Goal: Task Accomplishment & Management: Use online tool/utility

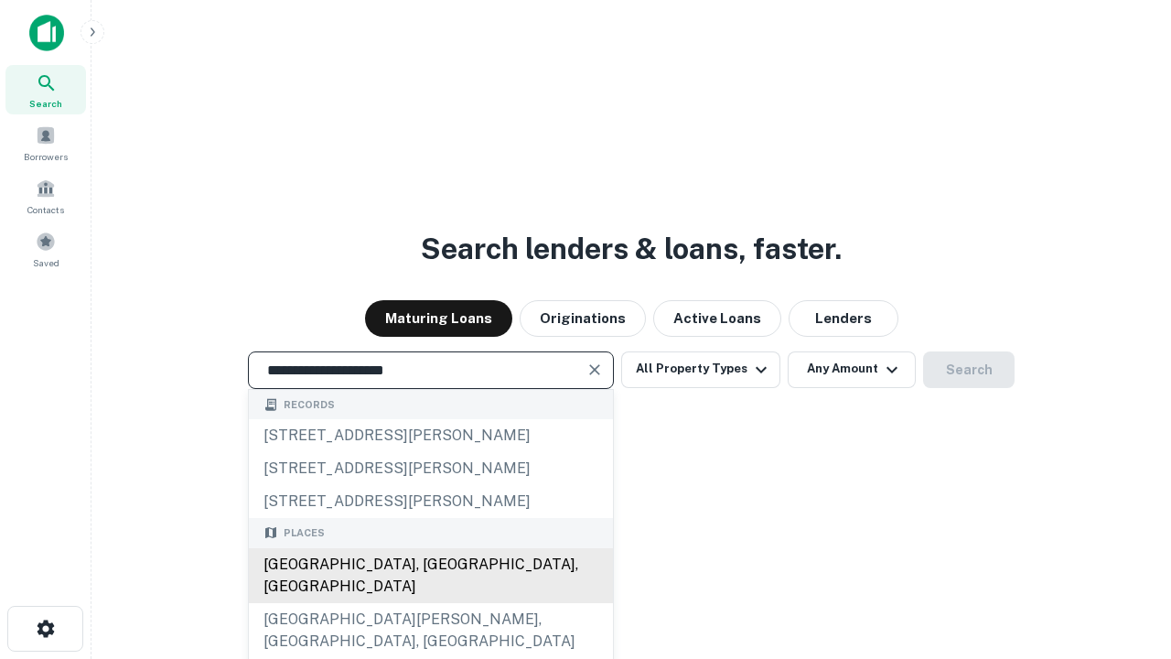
click at [430, 603] on div "[GEOGRAPHIC_DATA], [GEOGRAPHIC_DATA], [GEOGRAPHIC_DATA]" at bounding box center [431, 575] width 364 height 55
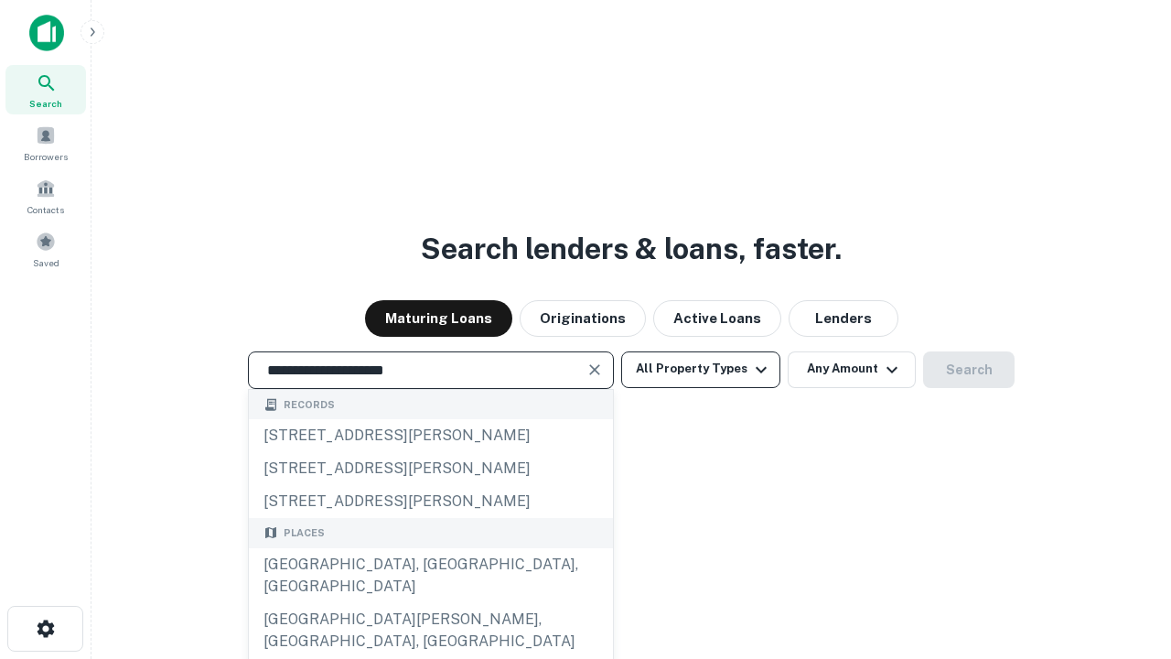
type input "**********"
click at [701, 369] on button "All Property Types" at bounding box center [700, 369] width 159 height 37
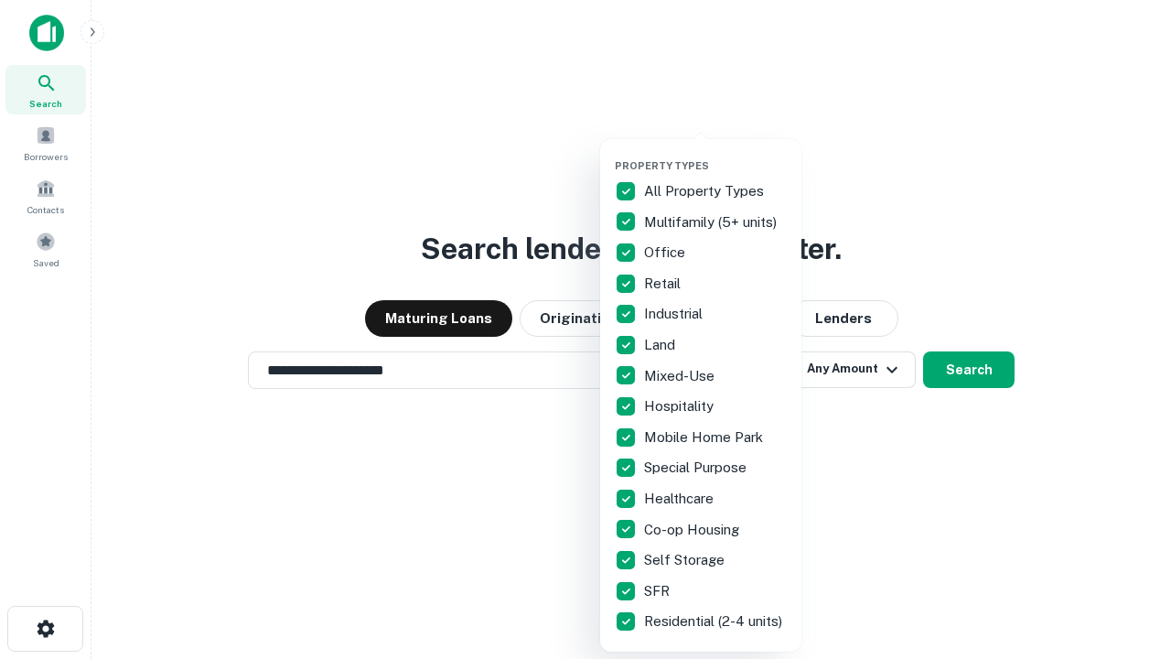
click at [715, 154] on button "button" at bounding box center [715, 154] width 201 height 1
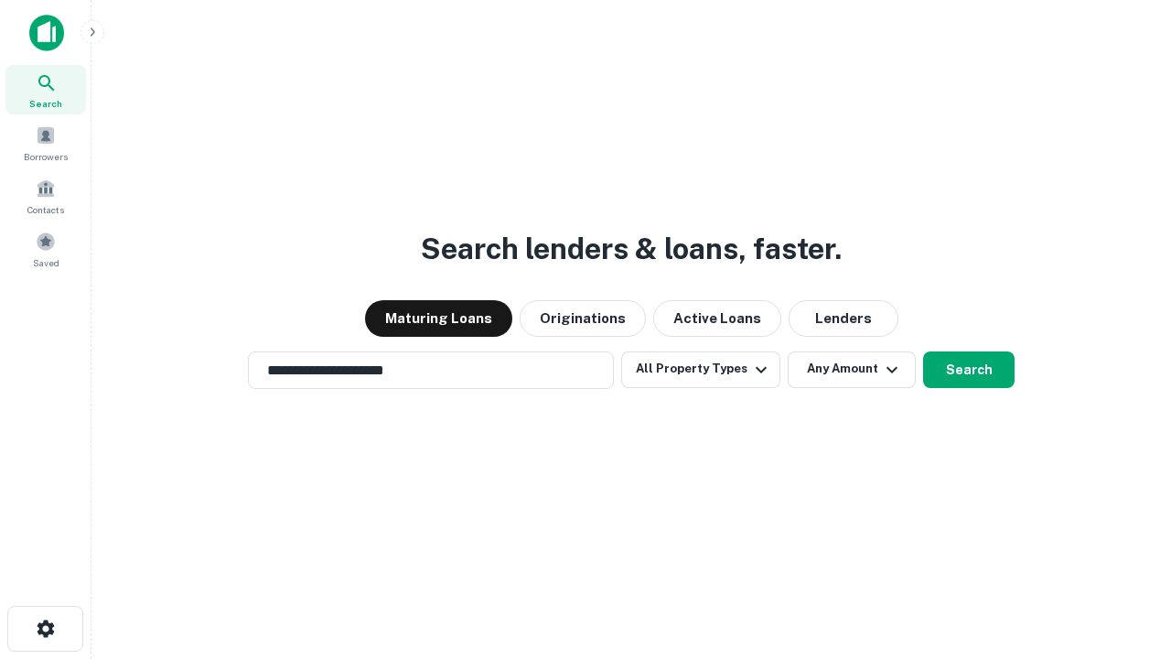
scroll to position [11, 220]
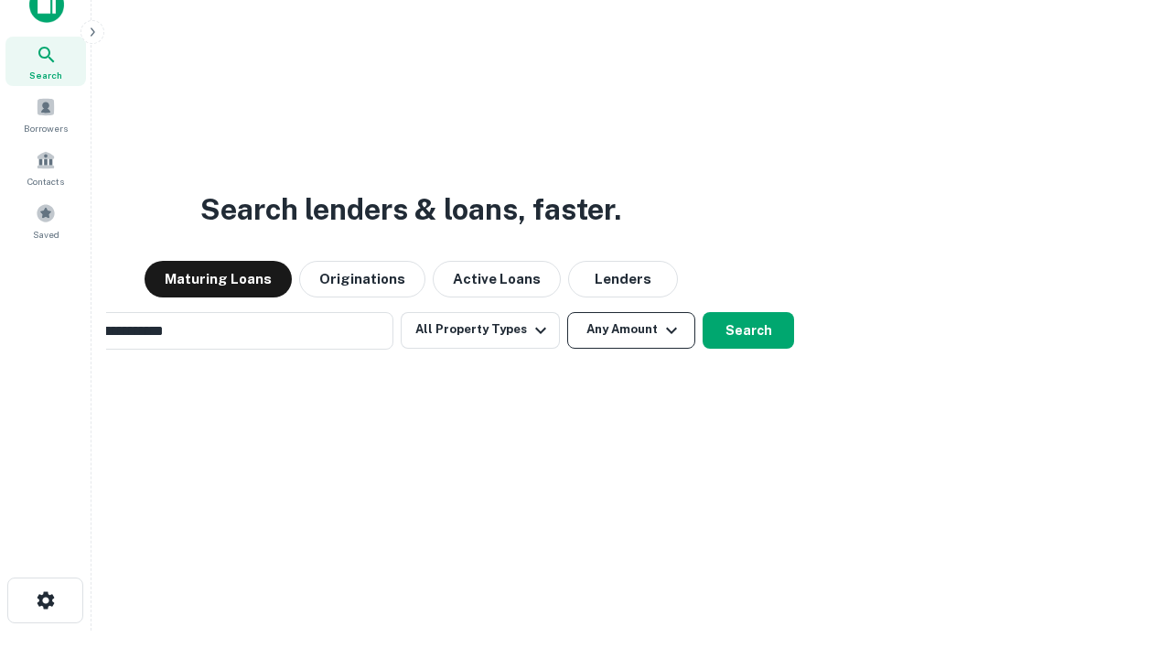
click at [567, 312] on button "Any Amount" at bounding box center [631, 330] width 128 height 37
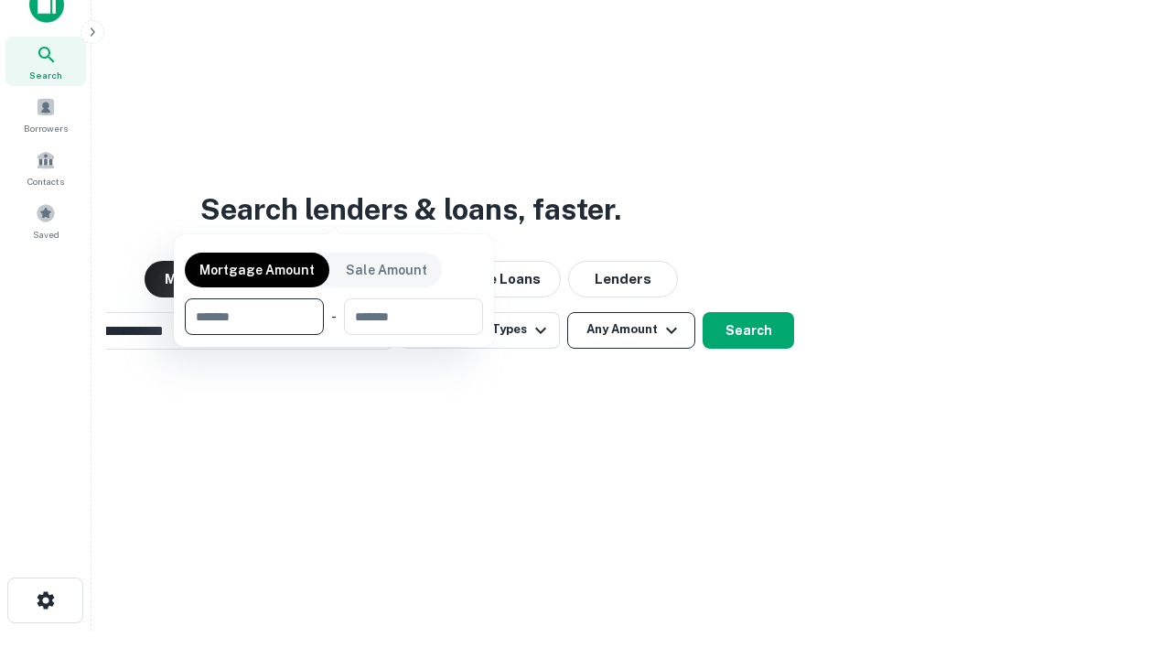
scroll to position [29, 0]
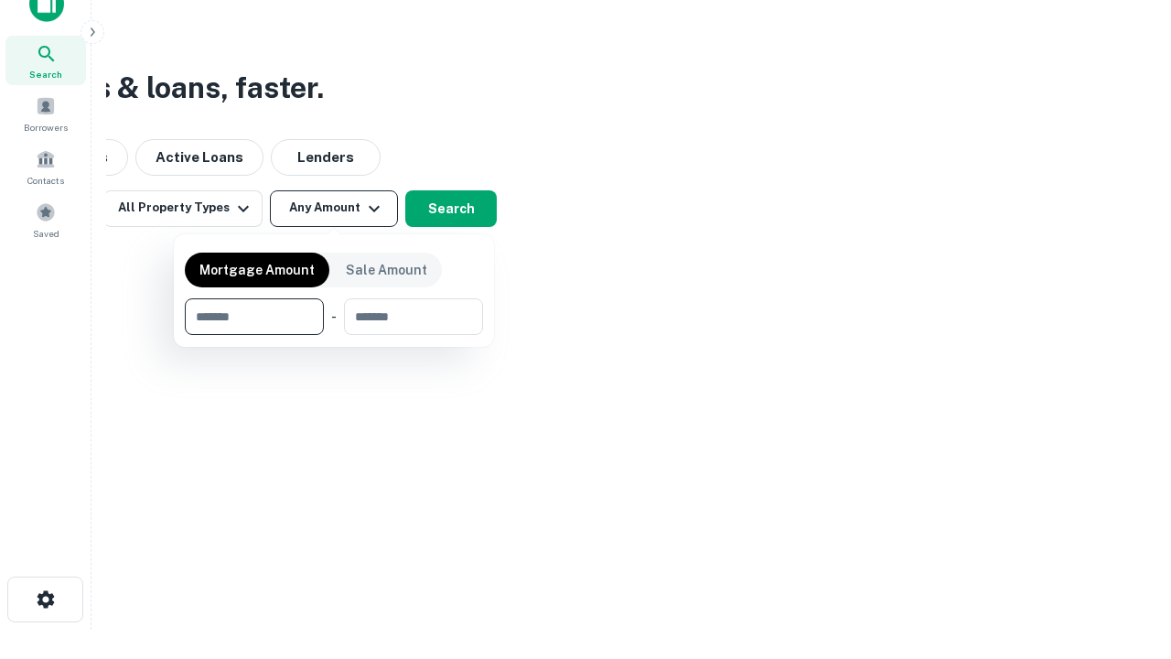
type input "*******"
click at [334, 335] on button "button" at bounding box center [334, 335] width 298 height 1
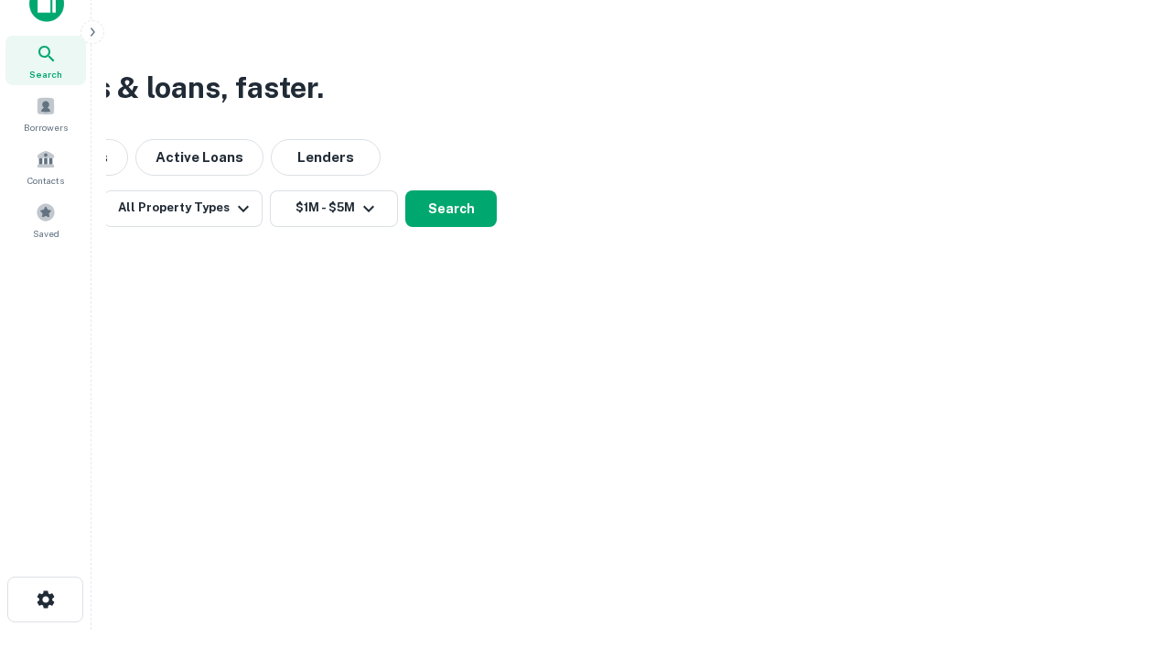
scroll to position [28, 0]
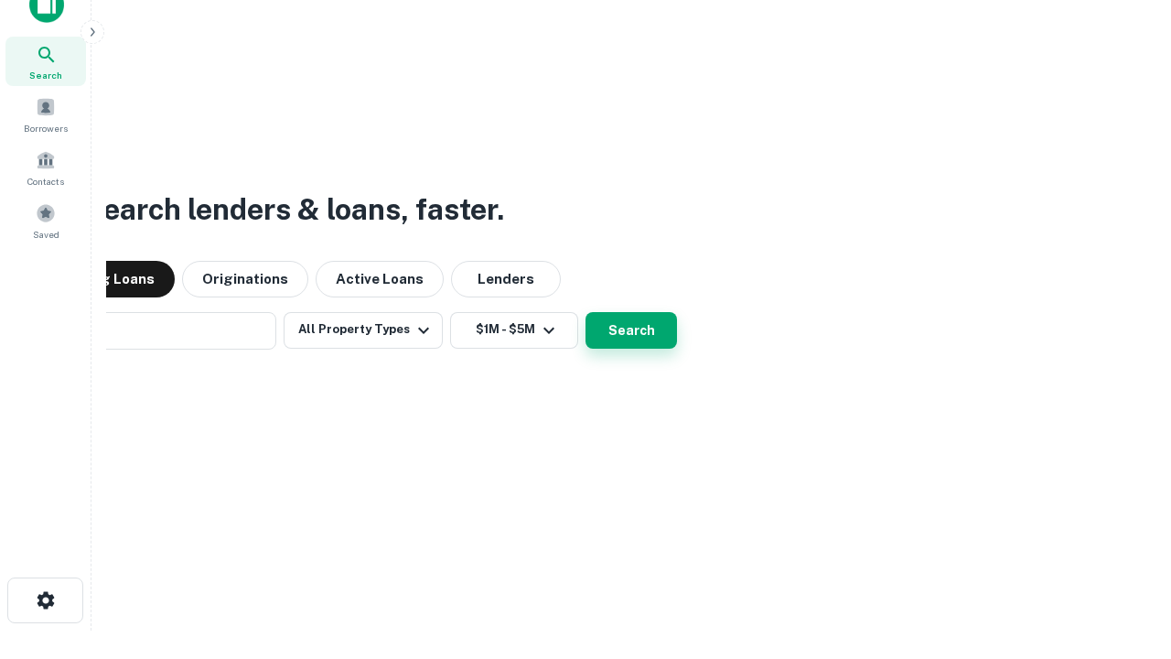
click at [586, 312] on button "Search" at bounding box center [631, 330] width 91 height 37
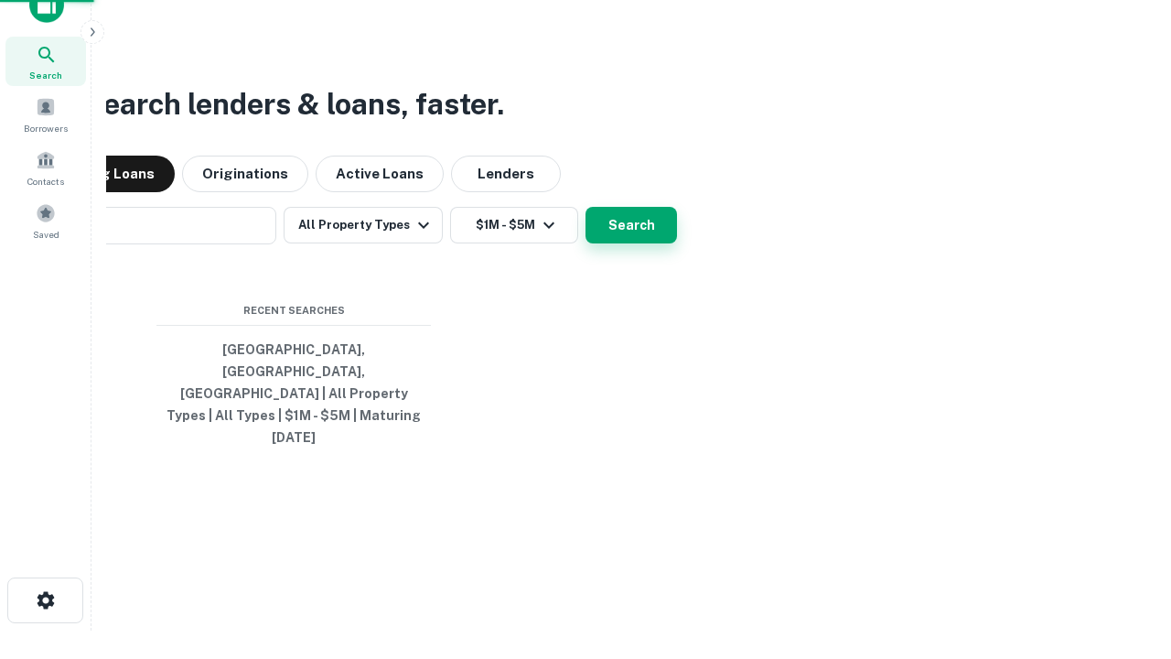
scroll to position [29, 0]
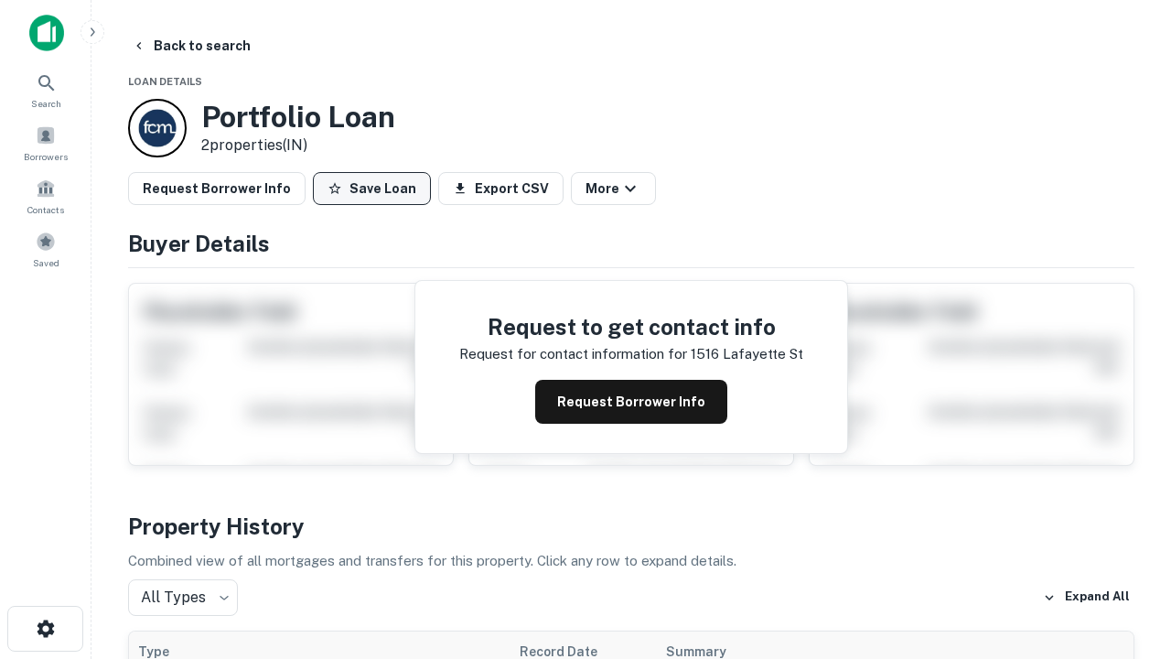
click at [371, 188] on button "Save Loan" at bounding box center [372, 188] width 118 height 33
click at [376, 188] on button "Loan Saved" at bounding box center [376, 188] width 126 height 33
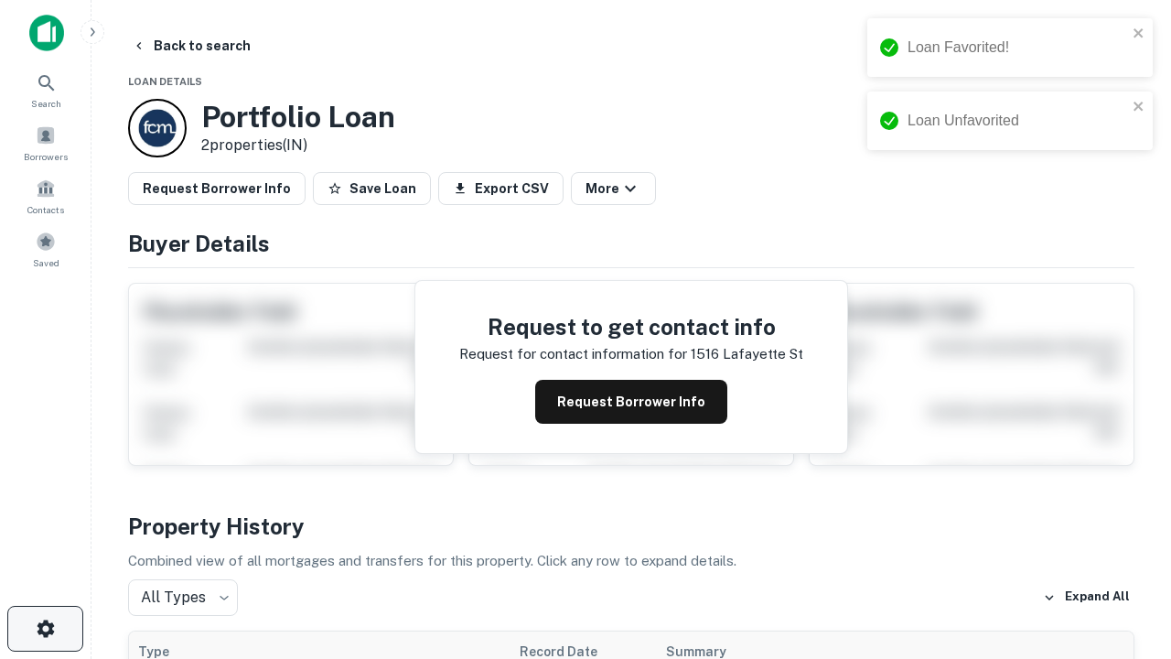
click at [45, 629] on icon "button" at bounding box center [46, 629] width 22 height 22
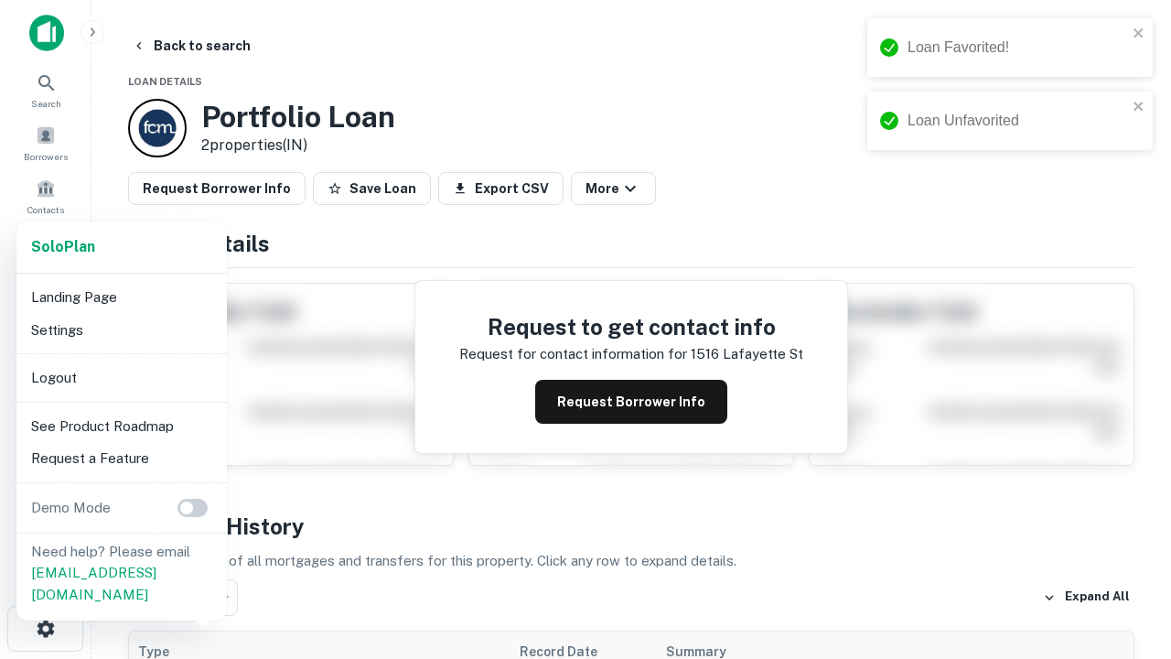
click at [121, 377] on li "Logout" at bounding box center [122, 377] width 196 height 33
